Goal: Task Accomplishment & Management: Manage account settings

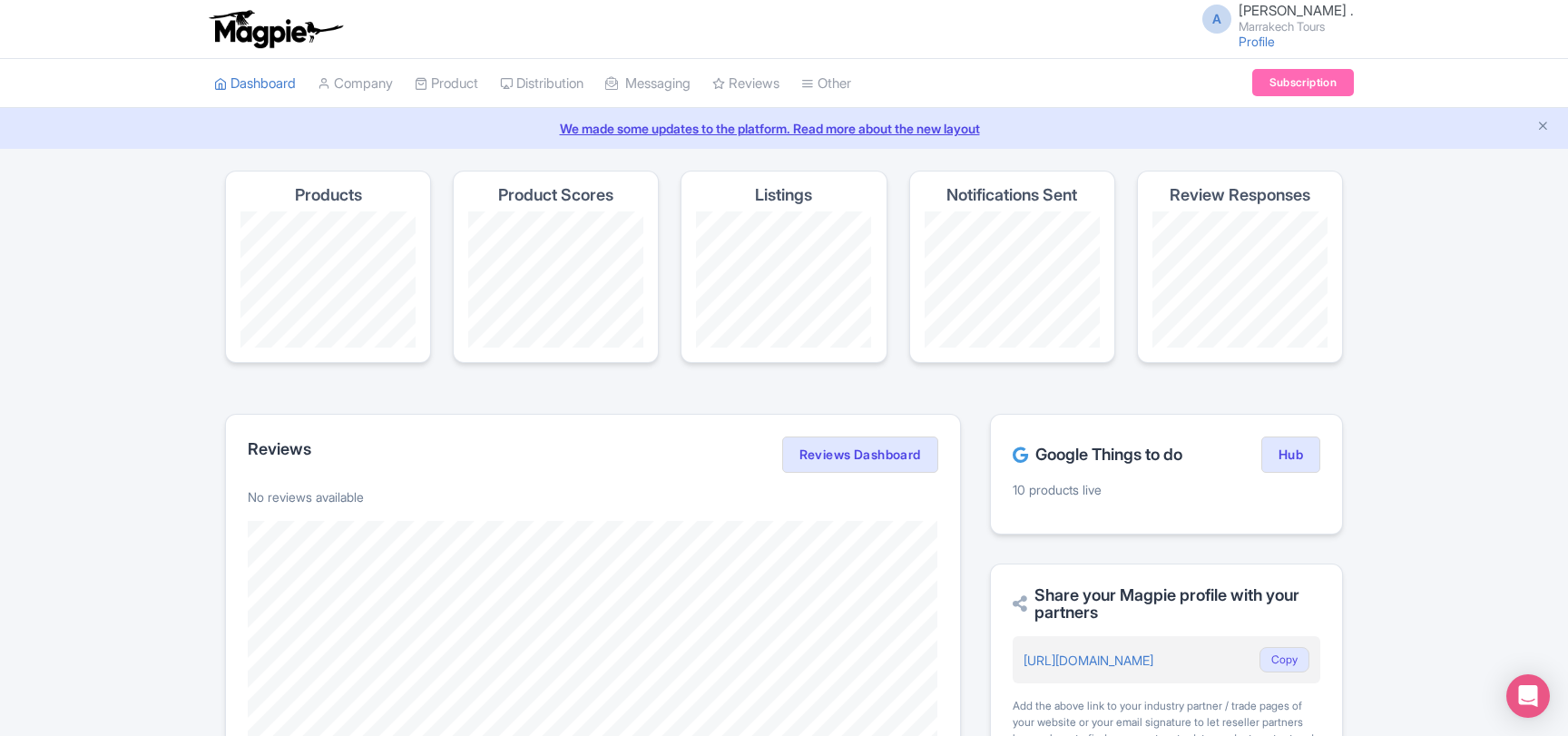
click at [0, 0] on link "My Products" at bounding box center [0, 0] width 0 height 0
click at [473, 126] on link "My Products" at bounding box center [501, 130] width 172 height 28
click at [469, 126] on link "My Products" at bounding box center [501, 130] width 172 height 28
click at [450, 124] on link "My Products" at bounding box center [501, 130] width 172 height 28
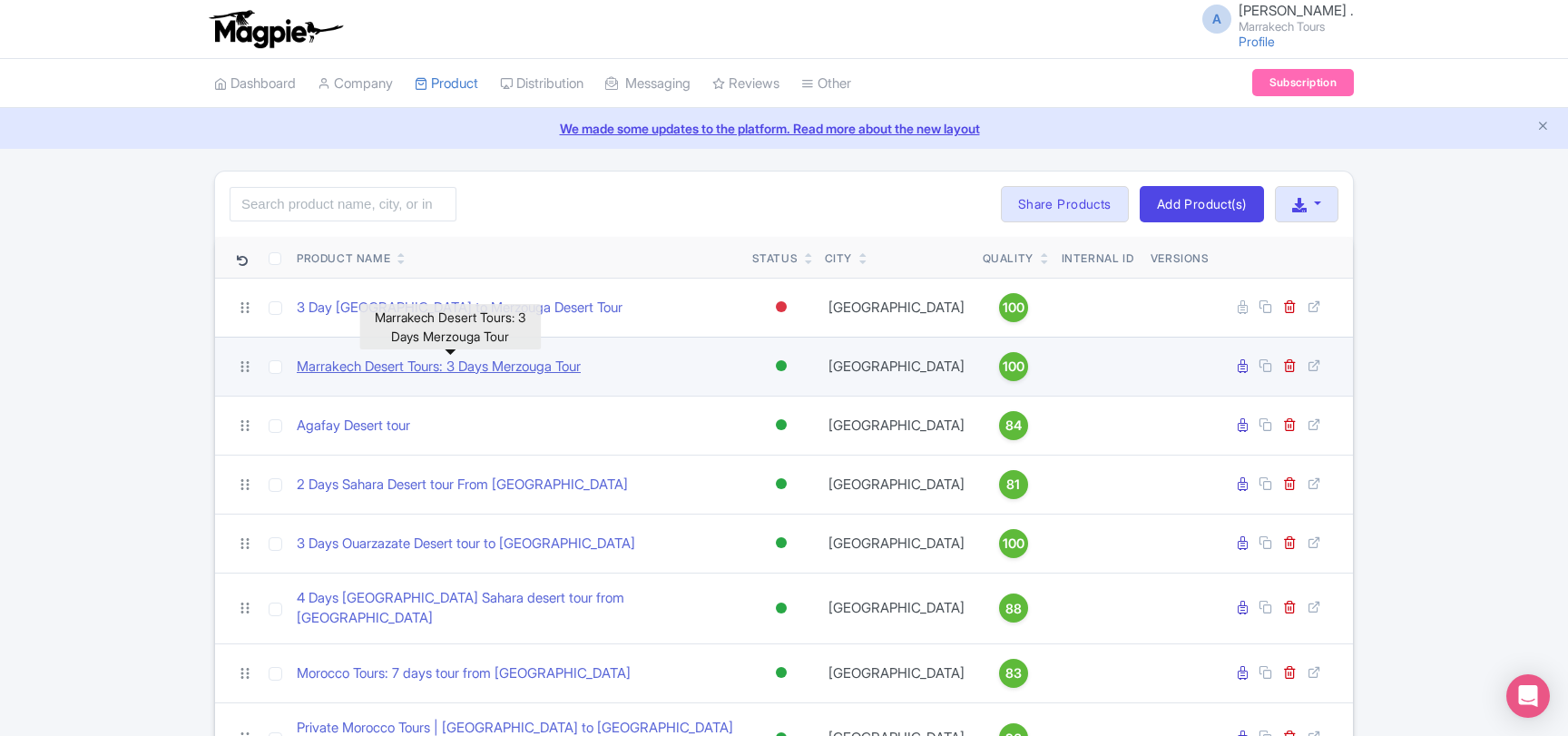
click at [485, 368] on link "Marrakech Desert Tours: 3 Days Merzouga Tour" at bounding box center [439, 367] width 284 height 21
click at [368, 362] on link "Marrakech Desert Tours: 3 Days Merzouga Tour" at bounding box center [439, 367] width 284 height 21
click at [386, 369] on link "Marrakech Desert Tours: 3 Days Merzouga Tour" at bounding box center [439, 367] width 284 height 21
click at [581, 369] on link "Marrakech Desert Tours: 3 Days Merzouga Tour" at bounding box center [439, 367] width 284 height 21
click at [568, 369] on link "Marrakech Desert Tours: 3 Days Merzouga Tour" at bounding box center [439, 367] width 284 height 21
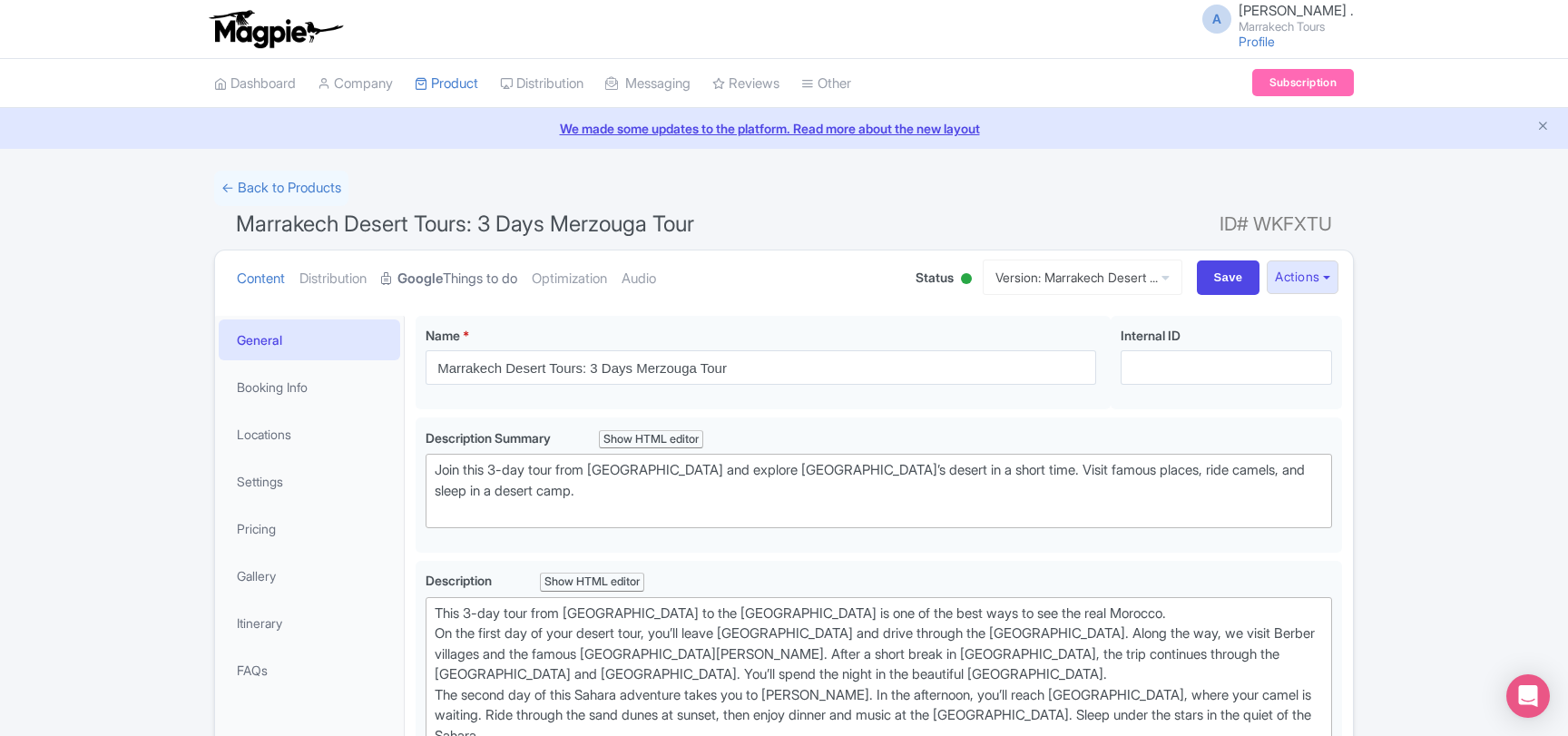
click at [482, 282] on link "Google Things to do" at bounding box center [449, 278] width 137 height 57
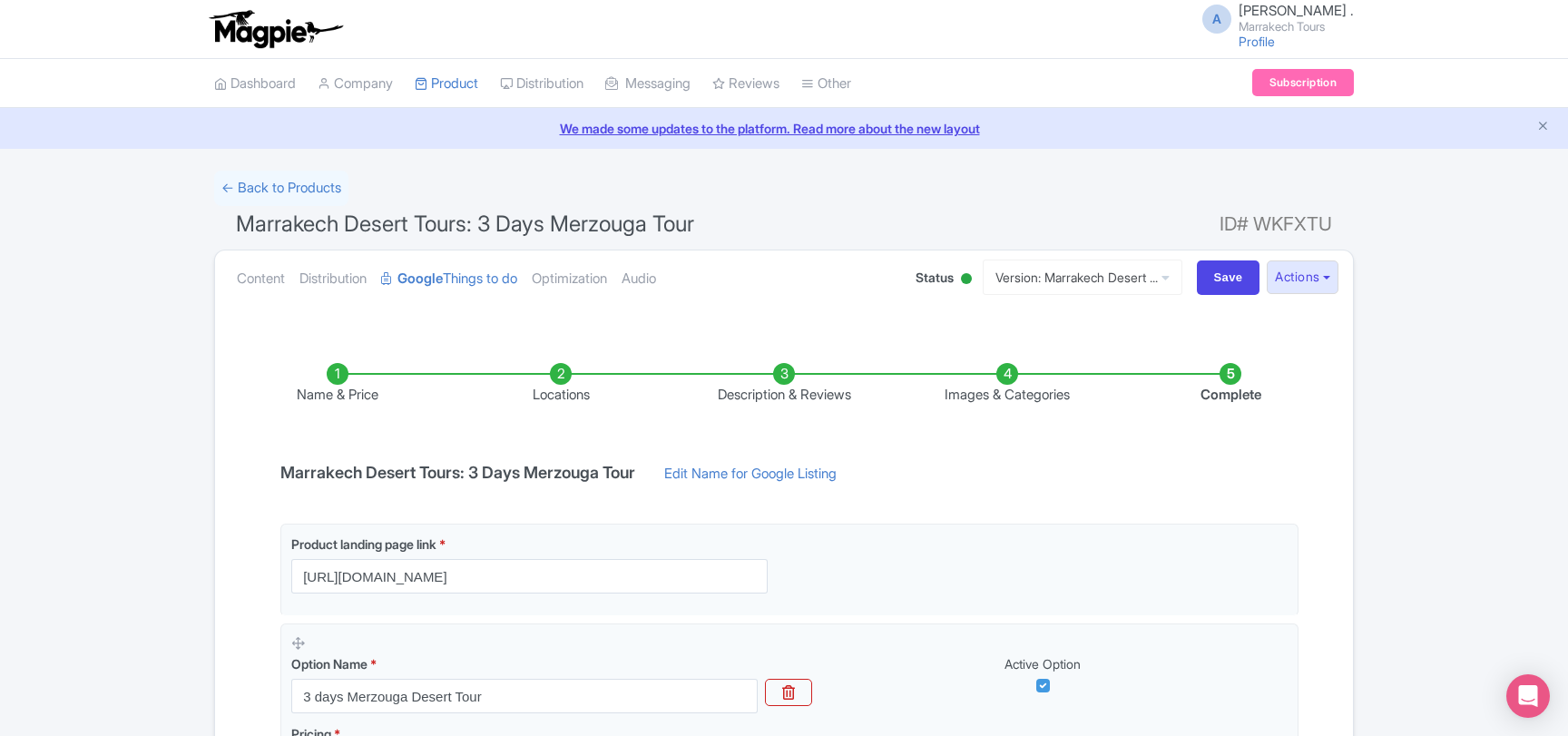
click at [977, 394] on li "Images & Categories" at bounding box center [1007, 384] width 223 height 43
click at [1016, 381] on li "Images & Categories" at bounding box center [1007, 384] width 223 height 43
